Goal: Information Seeking & Learning: Learn about a topic

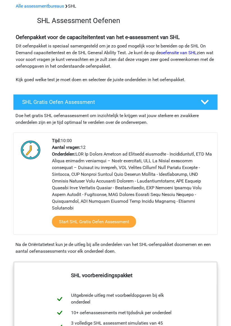
scroll to position [27, 0]
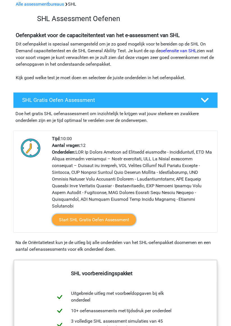
click at [116, 214] on link "Start SHL Gratis Oefen Assessment" at bounding box center [94, 220] width 84 height 12
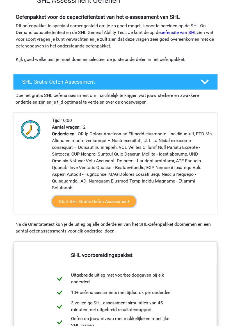
scroll to position [51, 0]
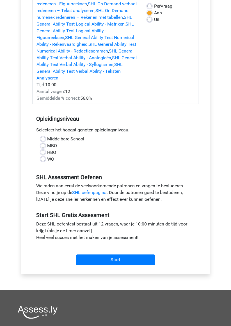
scroll to position [83, 0]
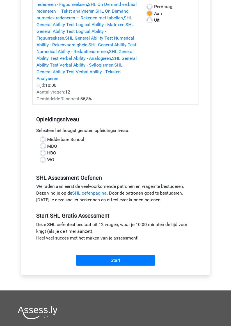
click at [97, 194] on link "SHL oefenpagina" at bounding box center [89, 193] width 35 height 5
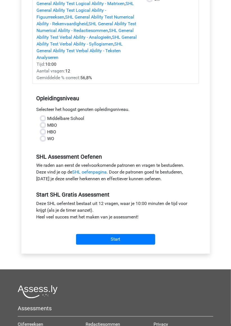
scroll to position [107, 0]
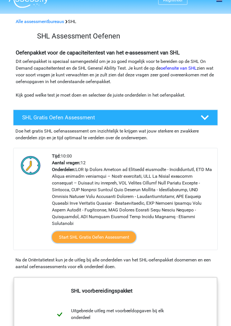
click at [112, 232] on link "Start SHL Gratis Oefen Assessment" at bounding box center [94, 238] width 84 height 12
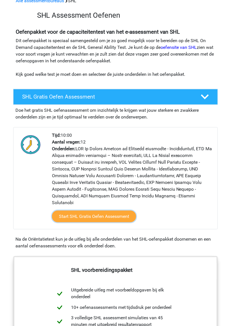
scroll to position [33, 0]
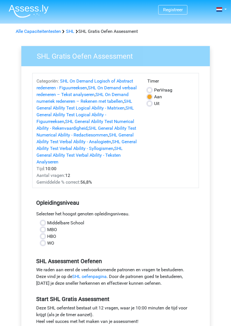
click at [47, 239] on label "HBO" at bounding box center [51, 236] width 9 height 7
click at [43, 239] on input "HBO" at bounding box center [43, 236] width 4 height 6
radio input "true"
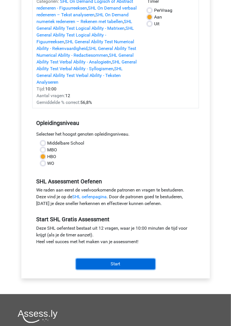
click at [124, 263] on input "Start" at bounding box center [115, 264] width 79 height 11
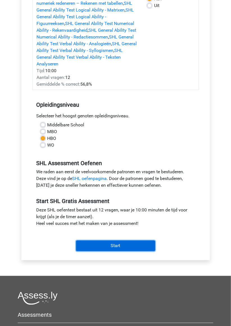
scroll to position [103, 0]
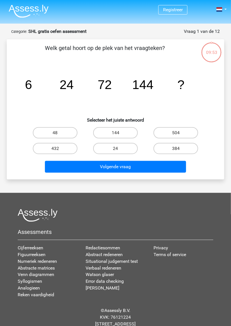
click at [124, 130] on label "144" at bounding box center [115, 132] width 45 height 11
click at [119, 133] on input "144" at bounding box center [118, 135] width 4 height 4
radio input "true"
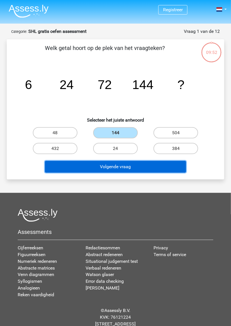
click at [129, 166] on button "Volgende vraag" at bounding box center [115, 167] width 141 height 12
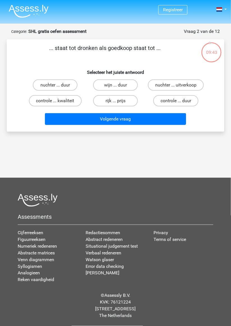
click at [63, 85] on label "nuchter ... duur" at bounding box center [55, 85] width 45 height 11
click at [59, 85] on input "nuchter ... duur" at bounding box center [57, 87] width 4 height 4
radio input "true"
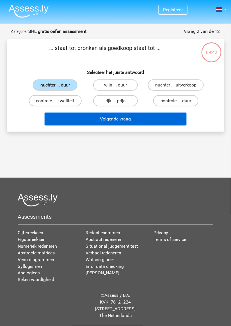
click at [126, 124] on button "Volgende vraag" at bounding box center [115, 119] width 141 height 12
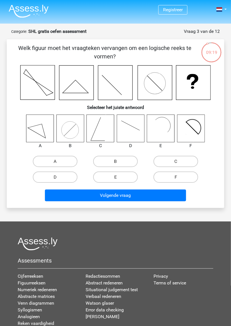
scroll to position [1, 0]
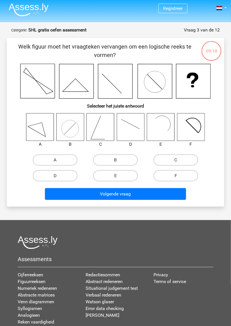
click at [104, 130] on icon at bounding box center [106, 127] width 10 height 28
click at [175, 160] on label "C" at bounding box center [176, 160] width 45 height 11
click at [176, 160] on input "C" at bounding box center [178, 162] width 4 height 4
radio input "true"
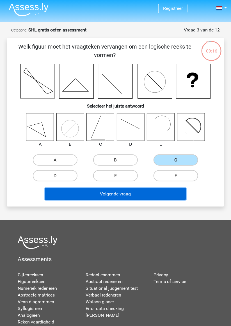
click at [139, 198] on button "Volgende vraag" at bounding box center [115, 194] width 141 height 12
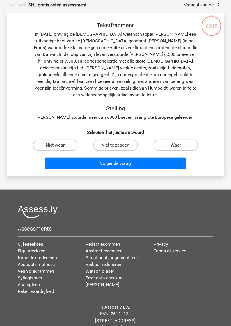
scroll to position [28, 0]
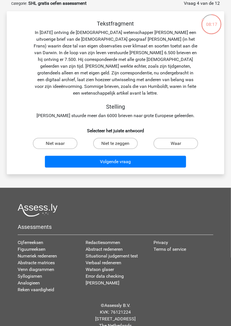
click at [119, 147] on input "Niet te zeggen" at bounding box center [118, 146] width 4 height 4
radio input "true"
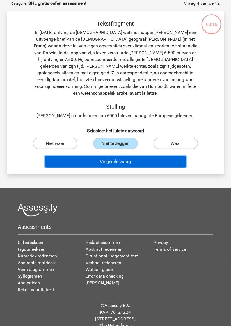
click at [121, 163] on button "Volgende vraag" at bounding box center [115, 162] width 141 height 12
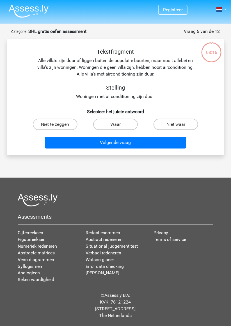
scroll to position [24, 0]
click at [174, 119] on label "Niet waar" at bounding box center [176, 124] width 45 height 11
click at [176, 124] on input "Niet waar" at bounding box center [178, 126] width 4 height 4
radio input "true"
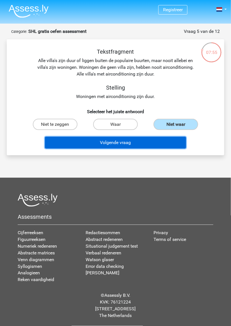
click at [132, 137] on button "Volgende vraag" at bounding box center [115, 143] width 141 height 12
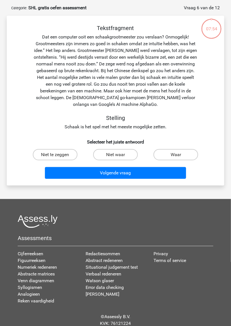
scroll to position [28, 0]
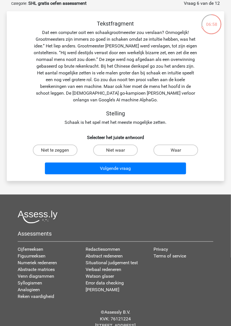
click at [122, 151] on label "Niet waar" at bounding box center [115, 150] width 45 height 11
click at [119, 151] on input "Niet waar" at bounding box center [118, 152] width 4 height 4
radio input "true"
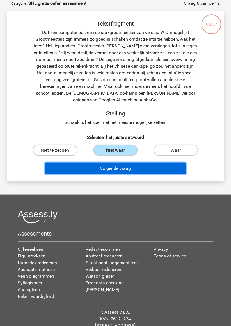
click at [126, 167] on button "Volgende vraag" at bounding box center [115, 169] width 141 height 12
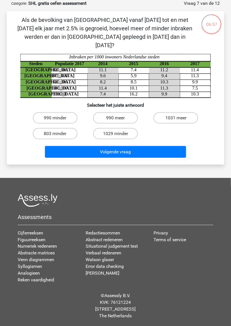
scroll to position [24, 0]
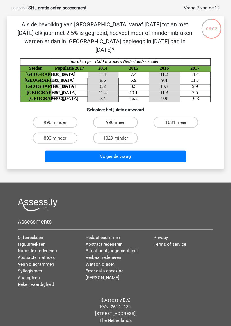
click at [121, 133] on label "1029 minder" at bounding box center [115, 138] width 45 height 11
click at [119, 138] on input "1029 minder" at bounding box center [118, 140] width 4 height 4
radio input "true"
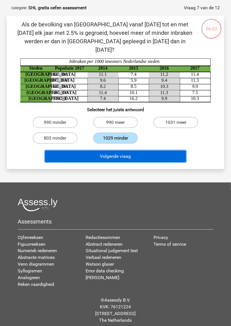
click at [128, 151] on button "Volgende vraag" at bounding box center [115, 157] width 141 height 12
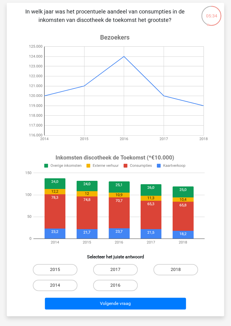
scroll to position [36, 0]
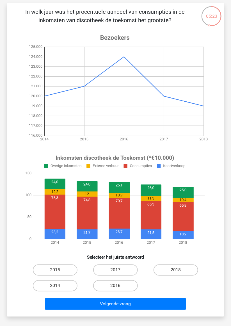
click at [117, 281] on label "2016" at bounding box center [115, 285] width 45 height 11
click at [117, 286] on input "2016" at bounding box center [118, 288] width 4 height 4
radio input "true"
click at [63, 287] on label "2014" at bounding box center [55, 285] width 45 height 11
click at [59, 287] on input "2014" at bounding box center [57, 288] width 4 height 4
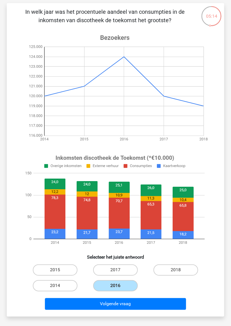
radio input "true"
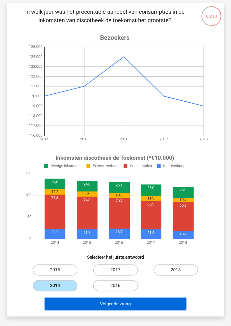
click at [109, 306] on button "Volgende vraag" at bounding box center [115, 304] width 141 height 12
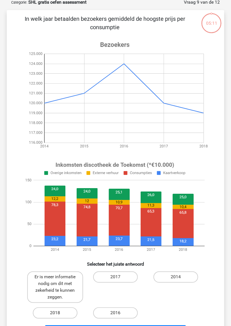
scroll to position [28, 0]
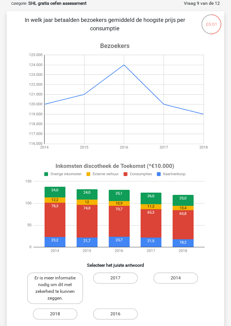
click at [62, 287] on label "Er is meer informatie nodig om dit met zekerheid te kunnen zeggen." at bounding box center [55, 288] width 56 height 31
click at [59, 282] on input "Er is meer informatie nodig om dit met zekerheid te kunnen zeggen." at bounding box center [57, 280] width 4 height 4
radio input "true"
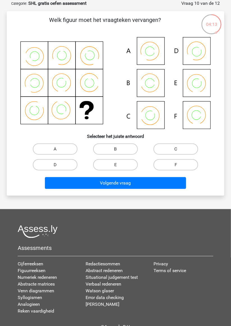
click at [198, 116] on icon at bounding box center [115, 83] width 191 height 92
click at [167, 163] on label "F" at bounding box center [176, 164] width 45 height 11
click at [176, 165] on input "F" at bounding box center [178, 167] width 4 height 4
radio input "true"
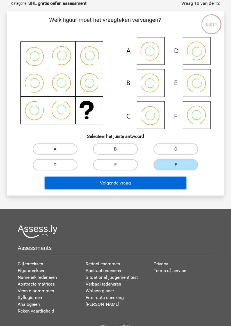
click at [139, 182] on button "Volgende vraag" at bounding box center [115, 183] width 141 height 12
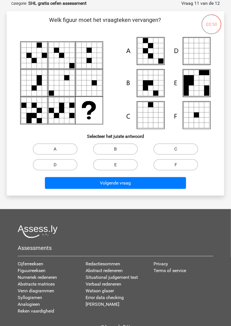
click at [61, 153] on label "A" at bounding box center [55, 149] width 45 height 11
click at [59, 153] on input "A" at bounding box center [57, 151] width 4 height 4
radio input "true"
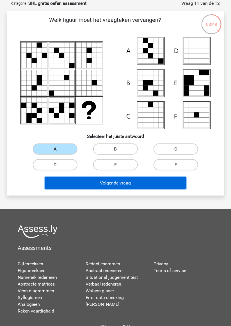
click at [115, 184] on button "Volgende vraag" at bounding box center [115, 183] width 141 height 12
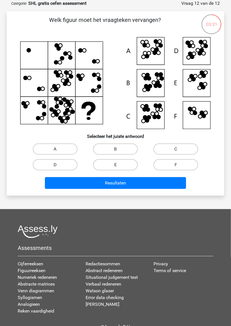
click at [171, 167] on label "F" at bounding box center [176, 164] width 45 height 11
click at [176, 167] on input "F" at bounding box center [178, 167] width 4 height 4
radio input "true"
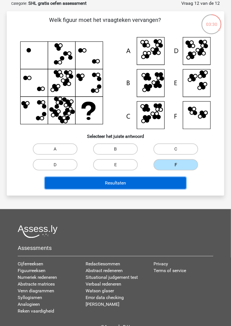
click at [143, 184] on button "Resultaten" at bounding box center [115, 183] width 141 height 12
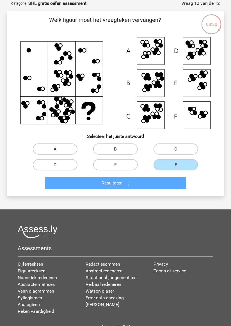
scroll to position [52, 0]
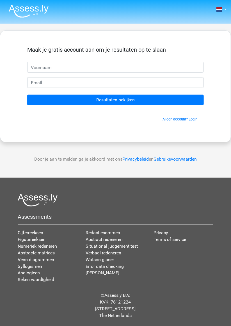
click at [53, 68] on input "text" at bounding box center [115, 67] width 177 height 11
type input "Aty"
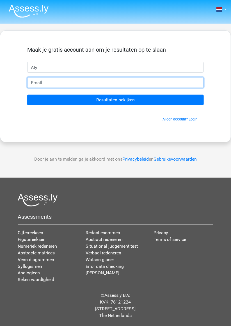
click at [51, 82] on input "email" at bounding box center [115, 82] width 177 height 11
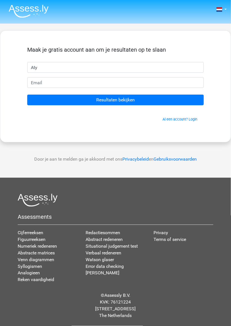
click at [195, 37] on div "Maak je gratis account aan om je resultaten op te slaan Aty Resultaten bekijken…" at bounding box center [115, 86] width 231 height 112
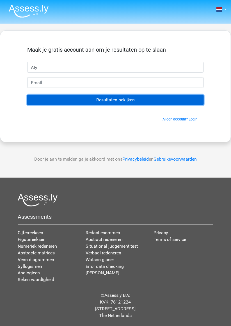
click at [127, 100] on input "Resultaten bekijken" at bounding box center [115, 100] width 177 height 11
click at [155, 102] on input "Resultaten bekijken" at bounding box center [115, 100] width 177 height 11
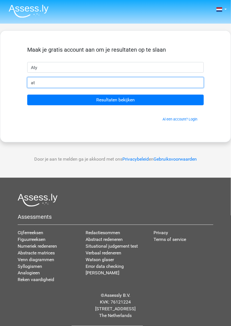
type input "[EMAIL_ADDRESS][DOMAIN_NAME]"
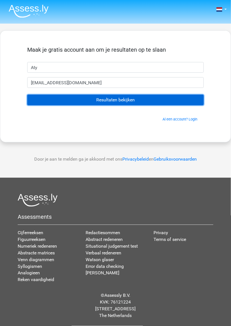
click at [116, 101] on input "Resultaten bekijken" at bounding box center [115, 100] width 177 height 11
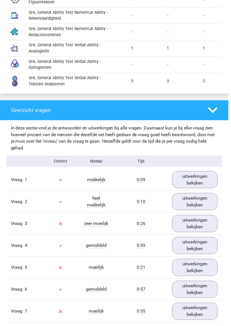
scroll to position [668, 0]
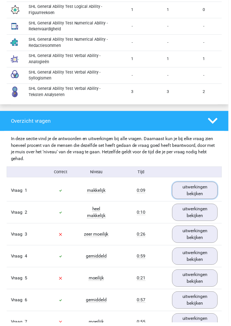
click at [203, 187] on link "uitwerkingen bekijken" at bounding box center [197, 192] width 46 height 17
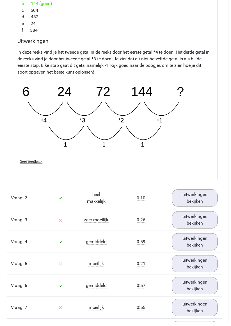
scroll to position [951, 0]
click at [200, 196] on link "uitwerkingen bekijken" at bounding box center [197, 200] width 46 height 17
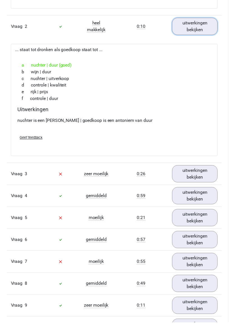
scroll to position [1126, 0]
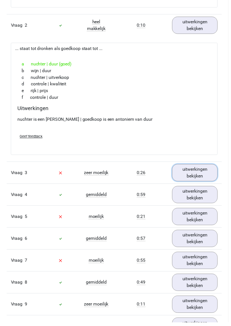
click at [200, 171] on link "uitwerkingen bekijken" at bounding box center [197, 174] width 46 height 17
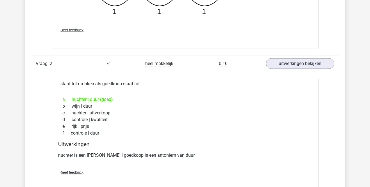
scroll to position [1041, 0]
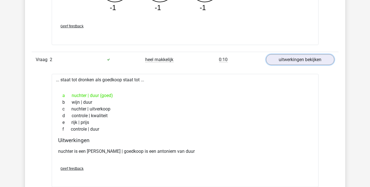
click at [231, 58] on link "uitwerkingen bekijken" at bounding box center [300, 60] width 68 height 11
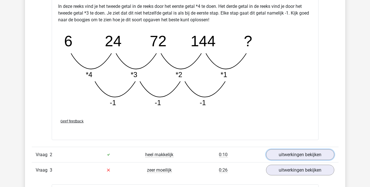
scroll to position [945, 0]
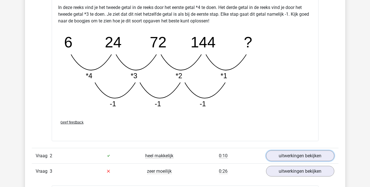
click at [231, 151] on link "uitwerkingen bekijken" at bounding box center [300, 156] width 68 height 11
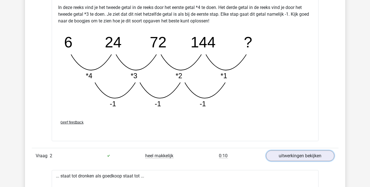
click at [231, 151] on link "uitwerkingen bekijken" at bounding box center [300, 156] width 68 height 11
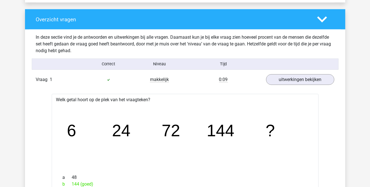
scroll to position [718, 0]
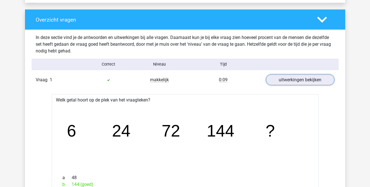
click at [231, 78] on link "uitwerkingen bekijken" at bounding box center [300, 80] width 68 height 11
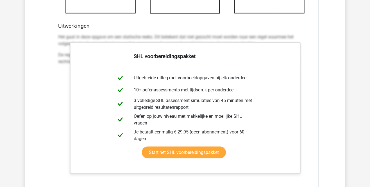
scroll to position [1070, 0]
click at [226, 147] on link "Start het SHL voorbereidingspakket" at bounding box center [184, 153] width 84 height 12
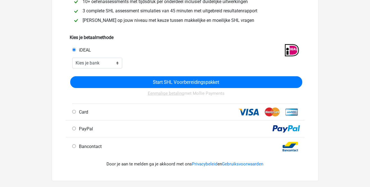
scroll to position [192, 0]
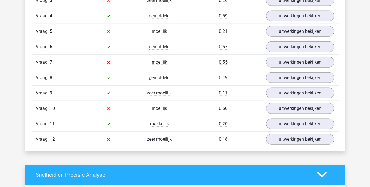
scroll to position [829, 0]
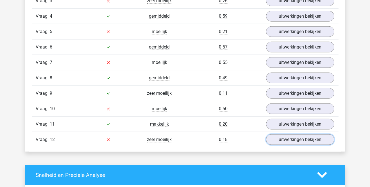
click at [300, 135] on link "uitwerkingen bekijken" at bounding box center [300, 140] width 68 height 11
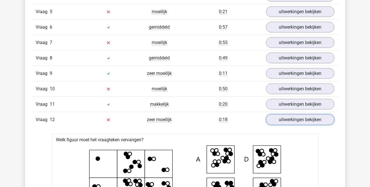
scroll to position [844, 0]
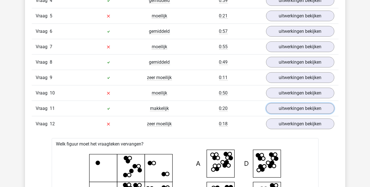
click at [307, 104] on link "uitwerkingen bekijken" at bounding box center [300, 108] width 68 height 11
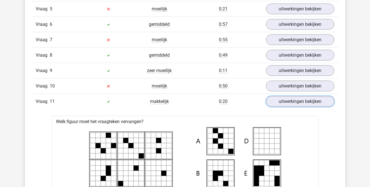
scroll to position [851, 0]
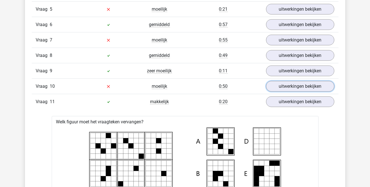
click at [300, 81] on link "uitwerkingen bekijken" at bounding box center [300, 86] width 68 height 11
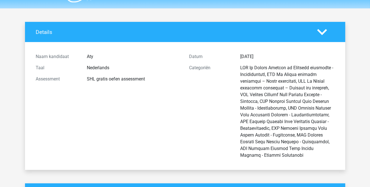
scroll to position [0, 0]
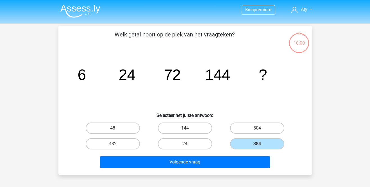
scroll to position [52, 0]
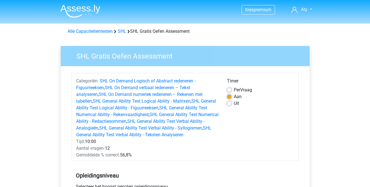
scroll to position [103, 0]
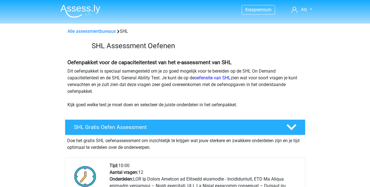
scroll to position [33, 0]
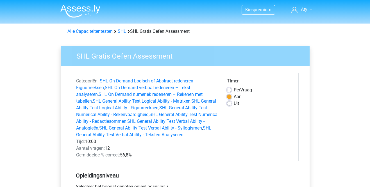
scroll to position [107, 0]
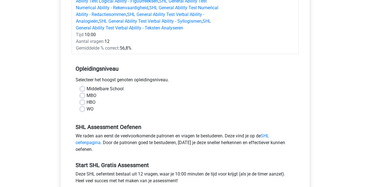
click at [348, 187] on div "Kies premium Aty atyschuuring@mail.com" at bounding box center [185, 137] width 370 height 489
